Goal: Information Seeking & Learning: Learn about a topic

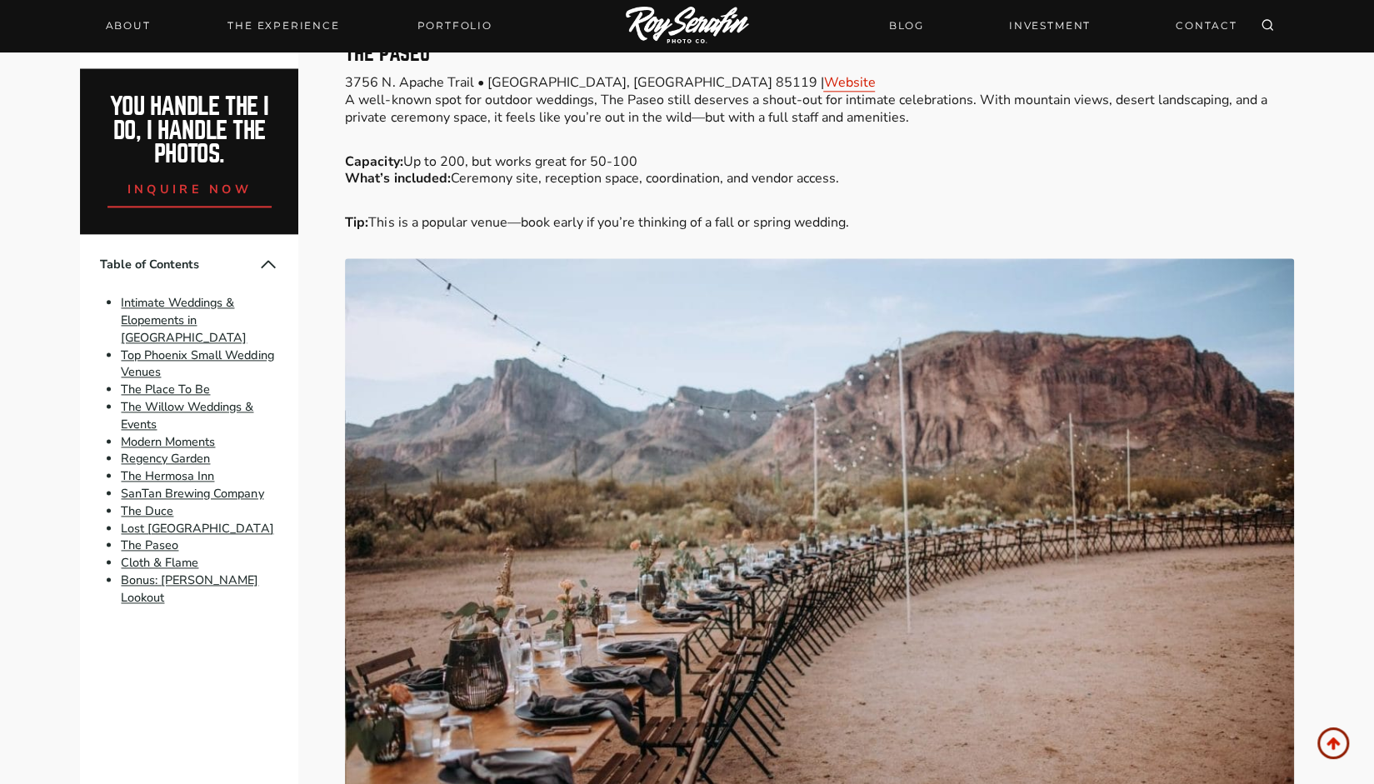
scroll to position [5340, 0]
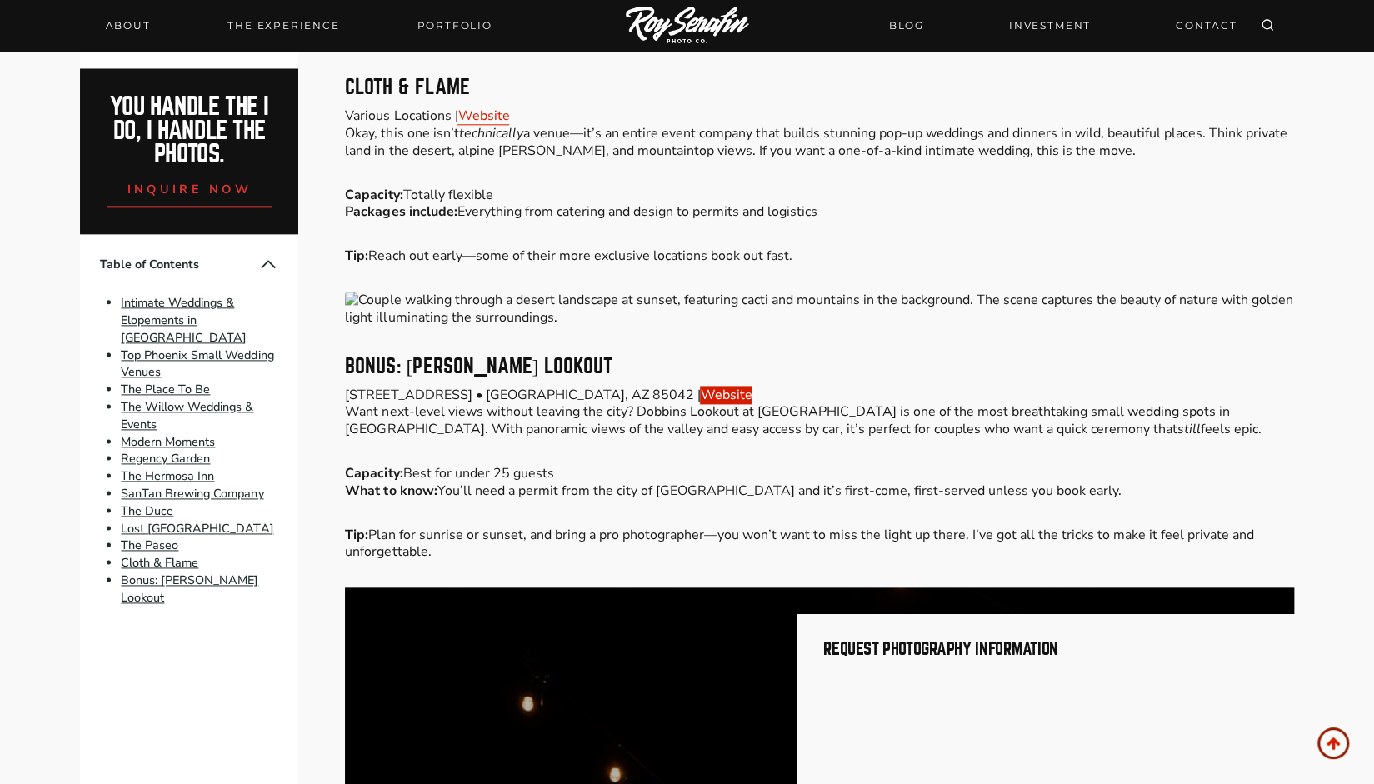
click at [700, 386] on link "Website" at bounding box center [726, 395] width 52 height 18
drag, startPoint x: 639, startPoint y: 357, endPoint x: 607, endPoint y: 390, distance: 46.5
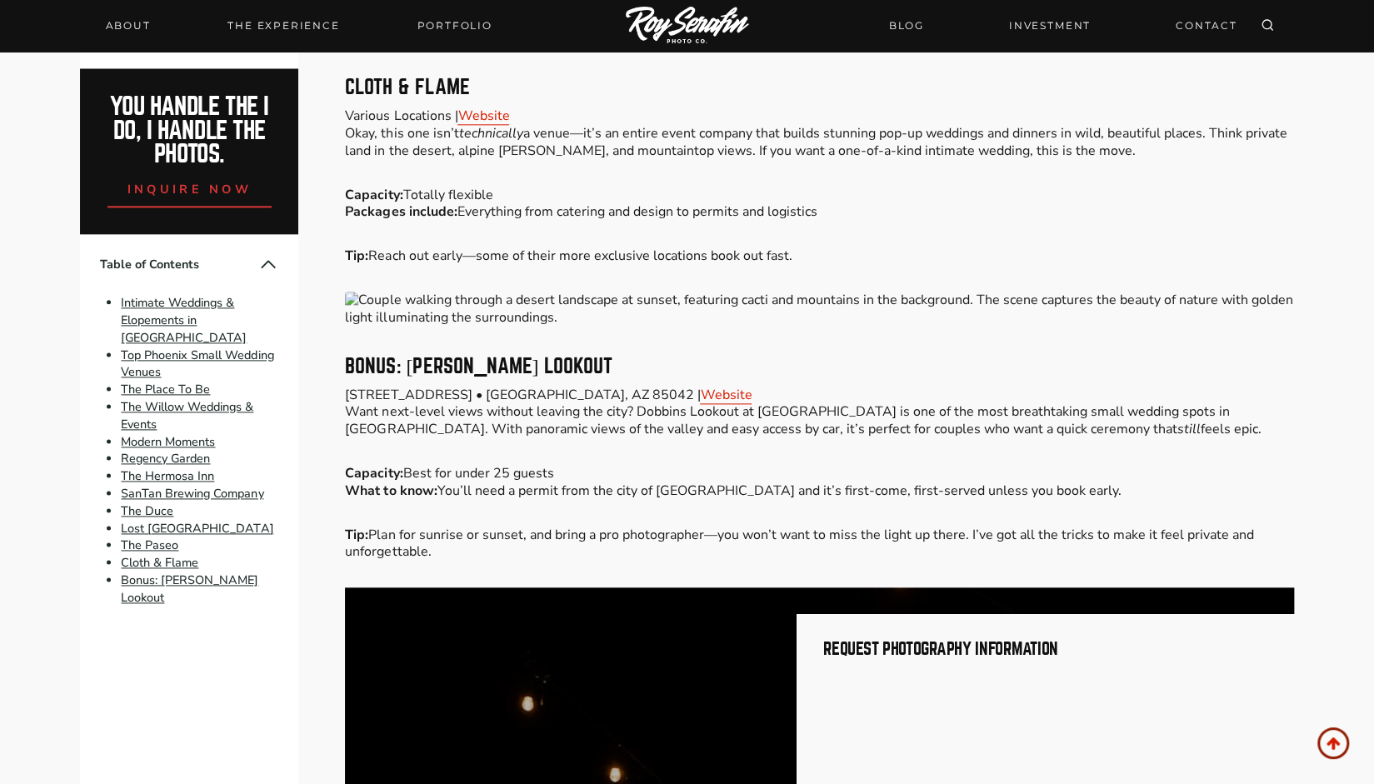
click at [607, 390] on p "[STREET_ADDRESS] • [GEOGRAPHIC_DATA], [GEOGRAPHIC_DATA] 85042 | Website Want ne…" at bounding box center [819, 413] width 948 height 52
click at [187, 572] on link "Bonus: [PERSON_NAME] Lookout" at bounding box center [189, 589] width 137 height 34
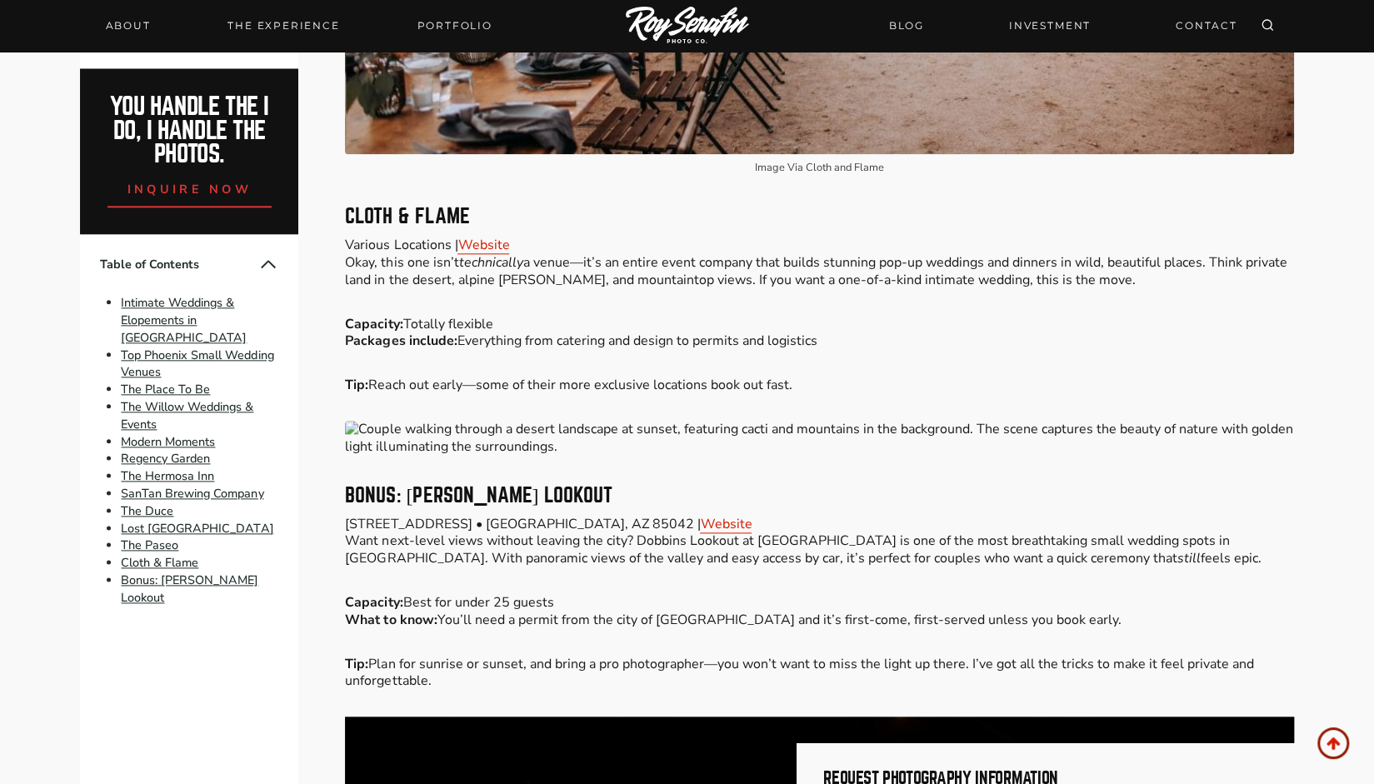
scroll to position [5211, 0]
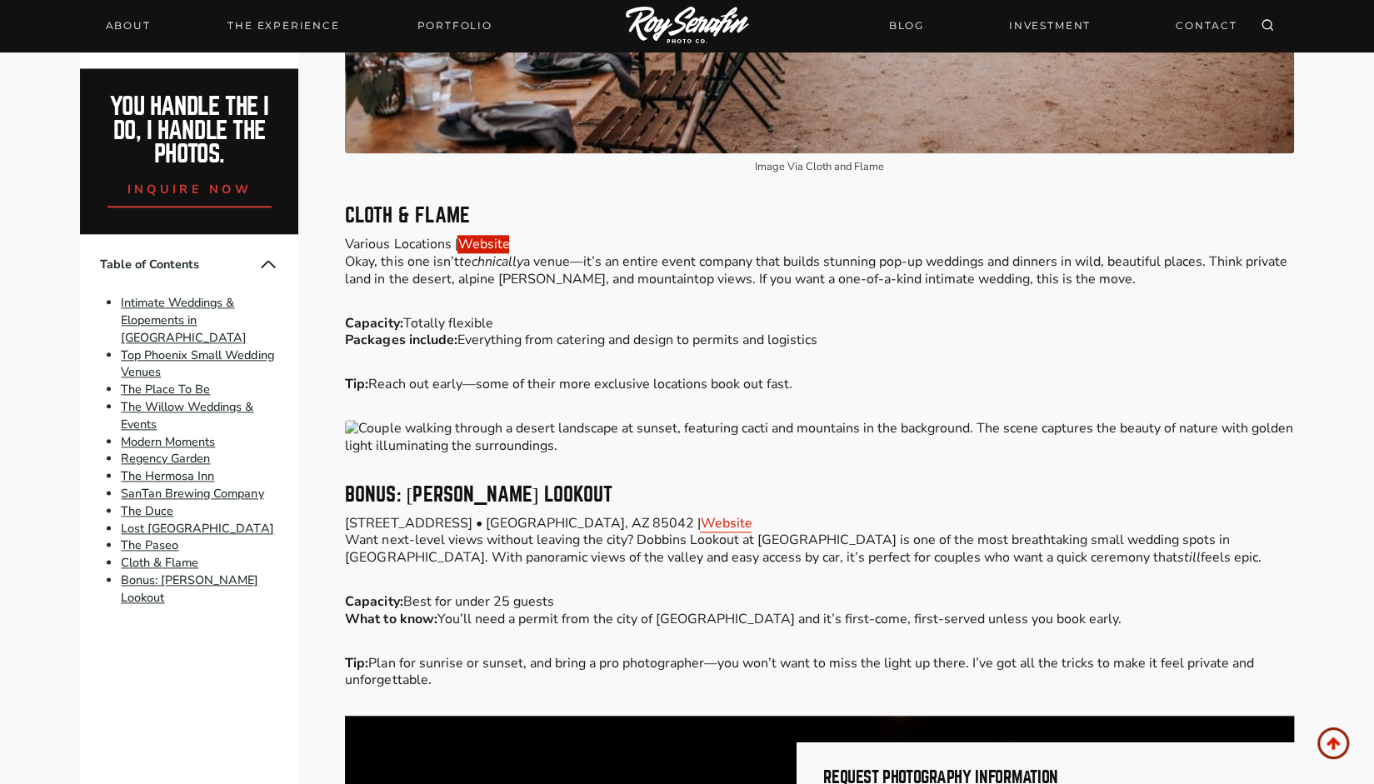
click at [481, 235] on link "Website" at bounding box center [483, 244] width 52 height 18
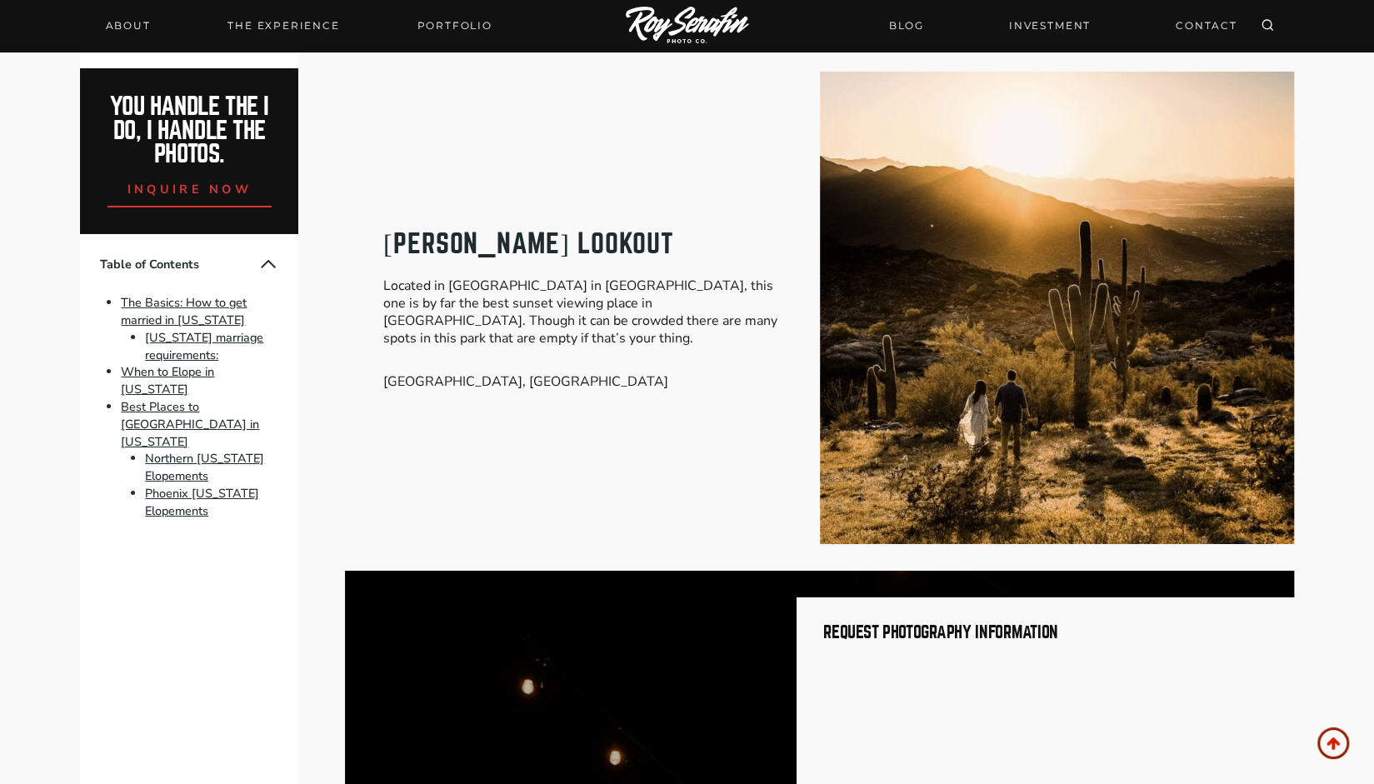
scroll to position [7823, 0]
click at [688, 526] on div "[PERSON_NAME] Lookout Located in [GEOGRAPHIC_DATA] in [GEOGRAPHIC_DATA], this o…" at bounding box center [819, 307] width 948 height 472
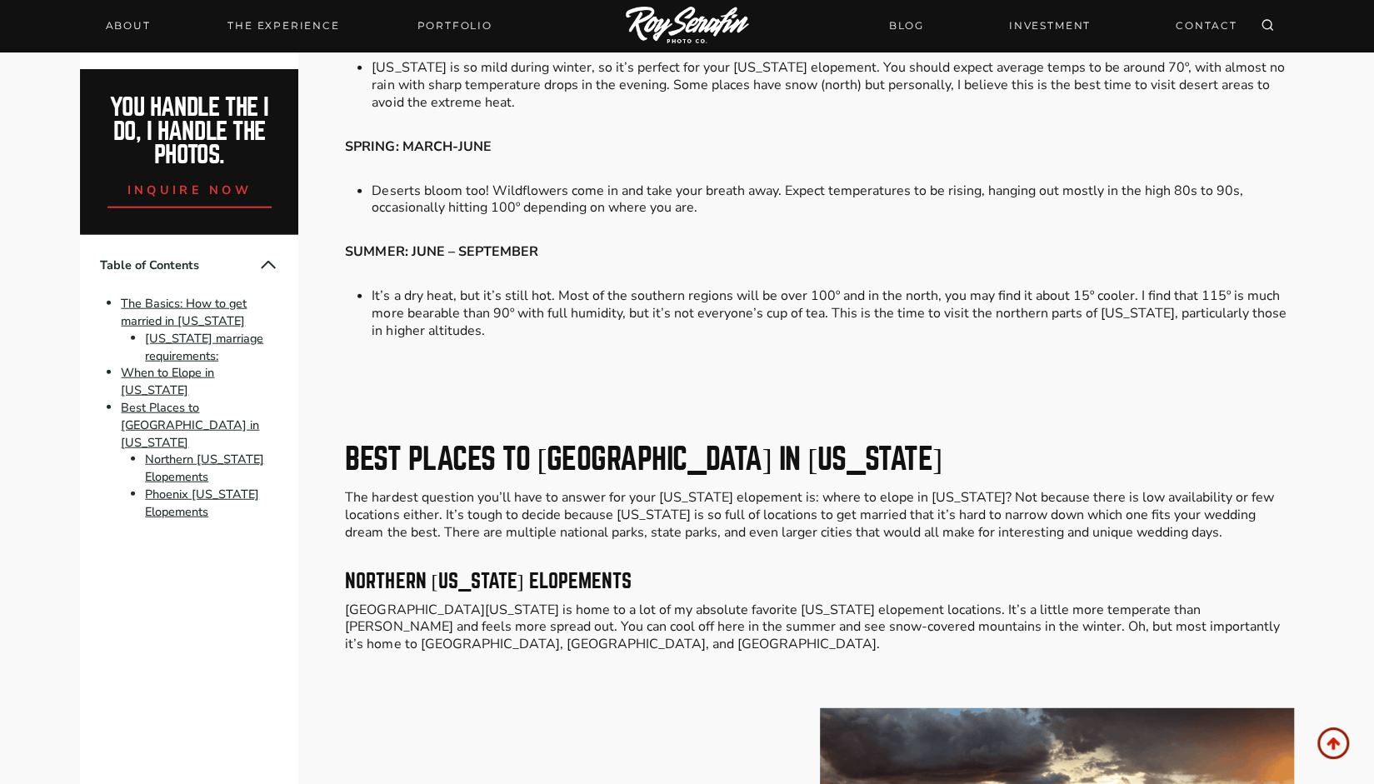
scroll to position [2574, 0]
